Goal: Task Accomplishment & Management: Manage account settings

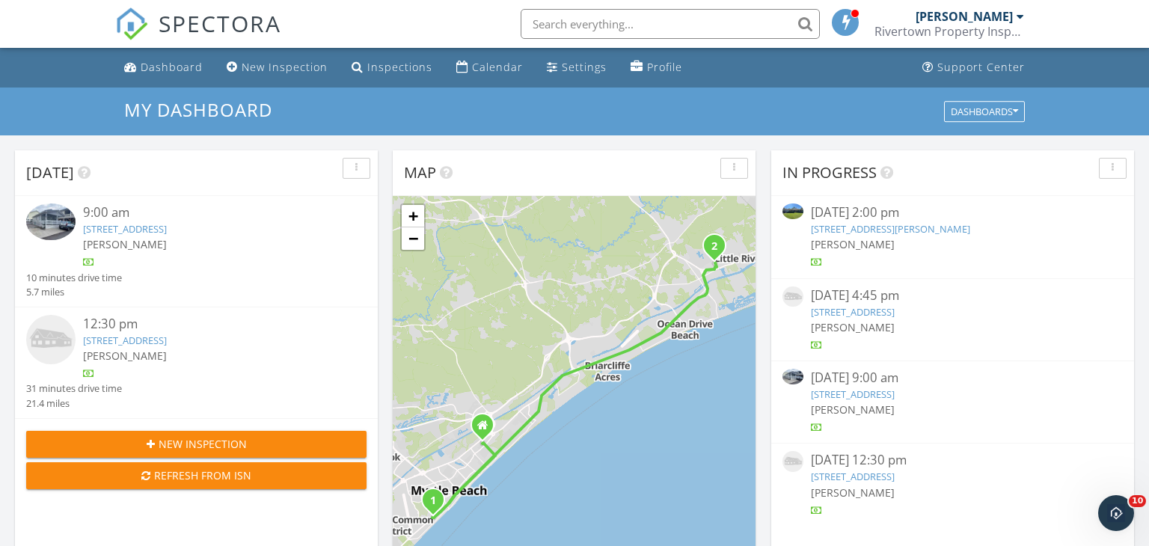
scroll to position [1362, 1150]
click at [100, 340] on link "4084 Pine Dr, Little River, SC 29566" at bounding box center [125, 340] width 84 height 13
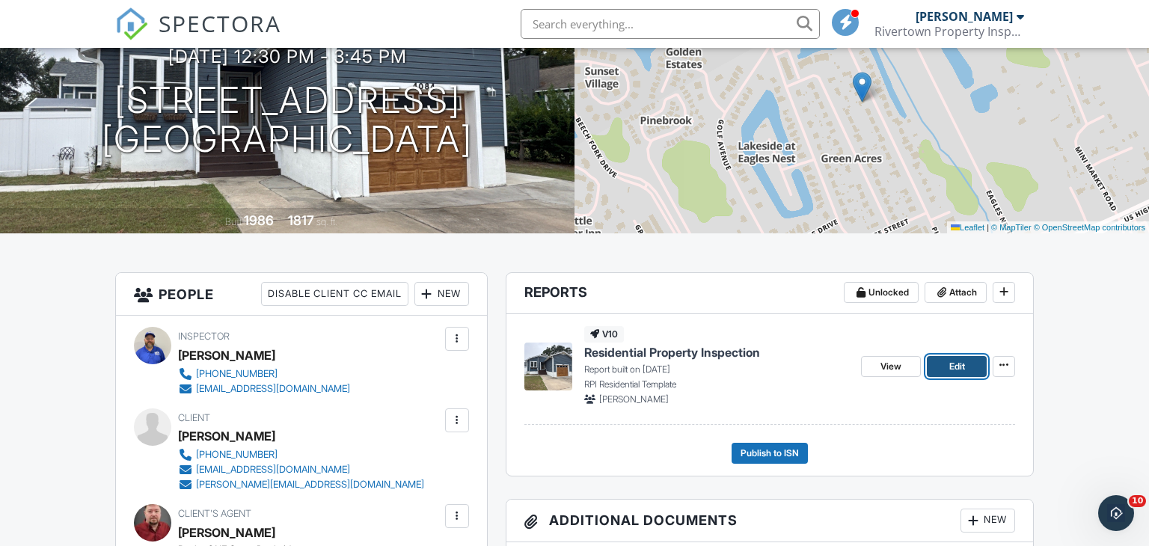
click at [973, 369] on link "Edit" at bounding box center [957, 366] width 60 height 21
